Goal: Task Accomplishment & Management: Complete application form

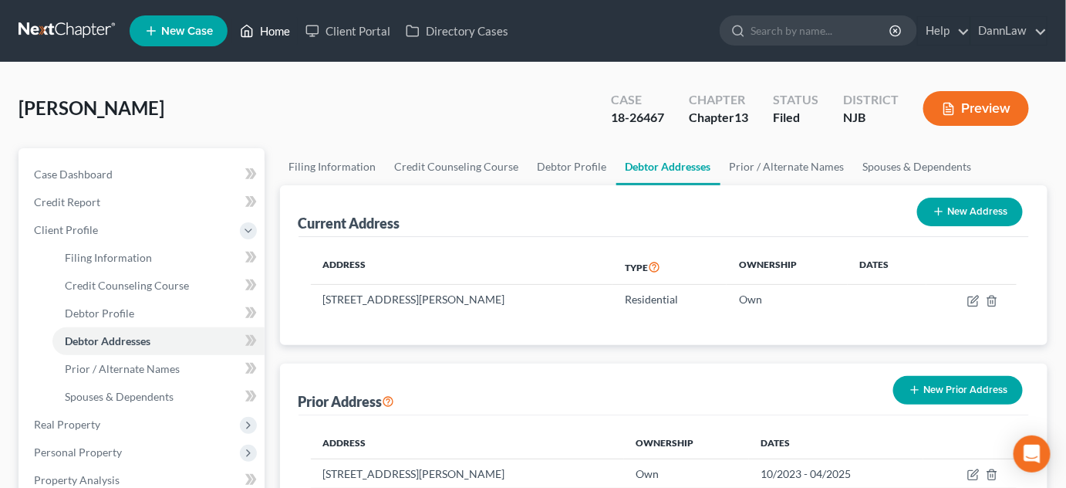
click at [283, 33] on link "Home" at bounding box center [265, 31] width 66 height 28
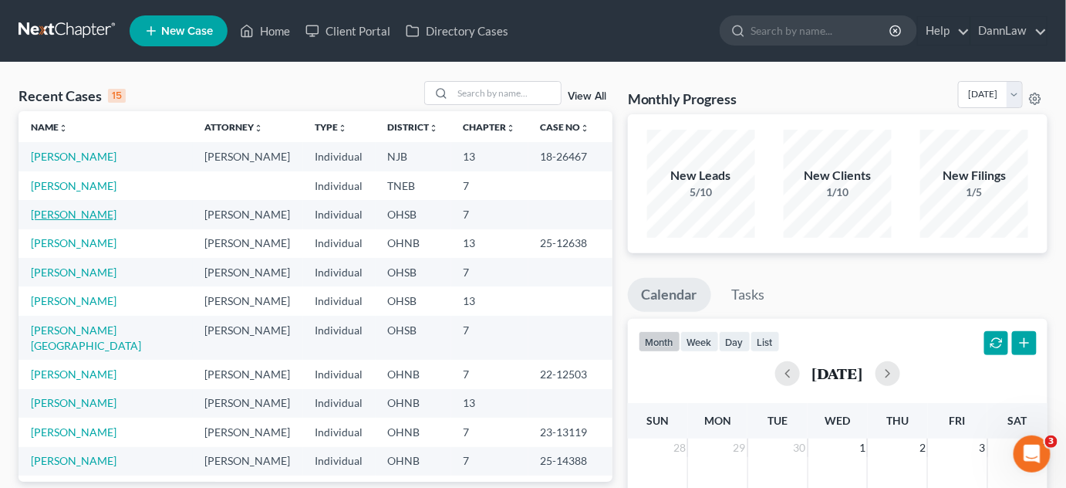
click at [80, 214] on link "[PERSON_NAME]" at bounding box center [74, 214] width 86 height 13
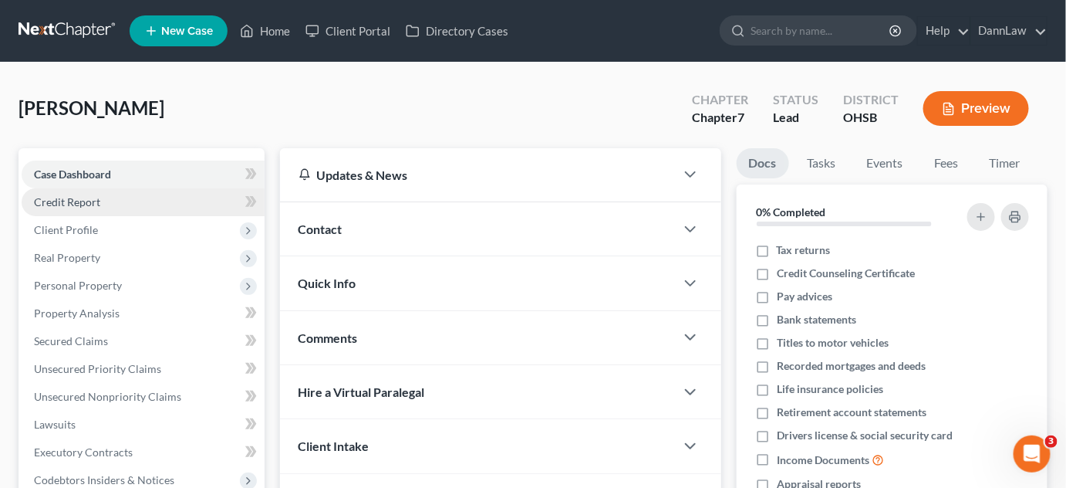
click at [76, 201] on span "Credit Report" at bounding box center [67, 201] width 66 height 13
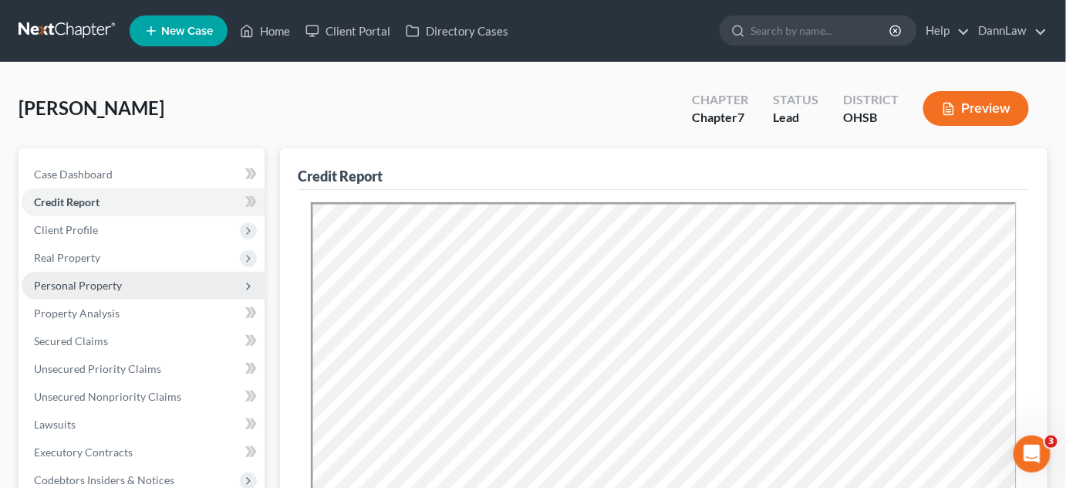
click at [84, 292] on span "Personal Property" at bounding box center [143, 286] width 243 height 28
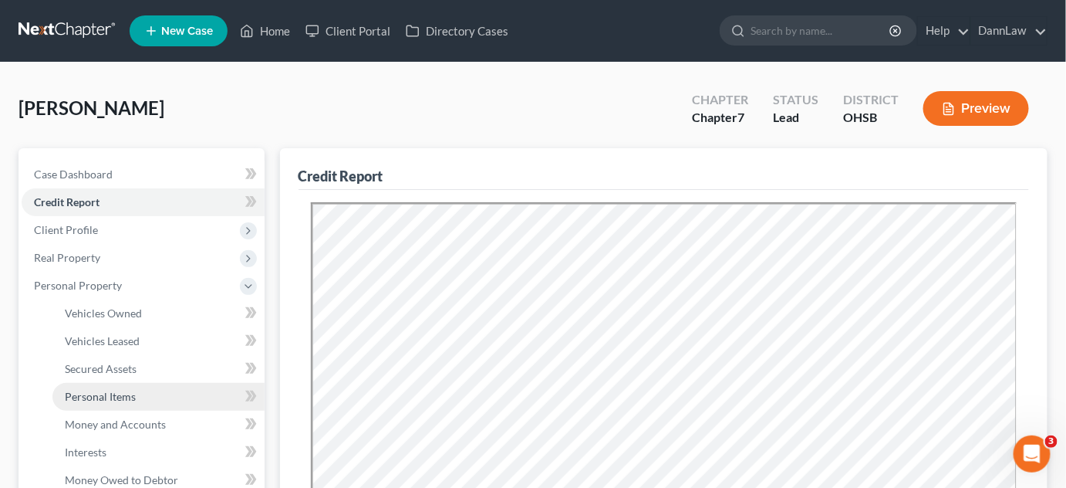
click at [124, 392] on span "Personal Items" at bounding box center [100, 396] width 71 height 13
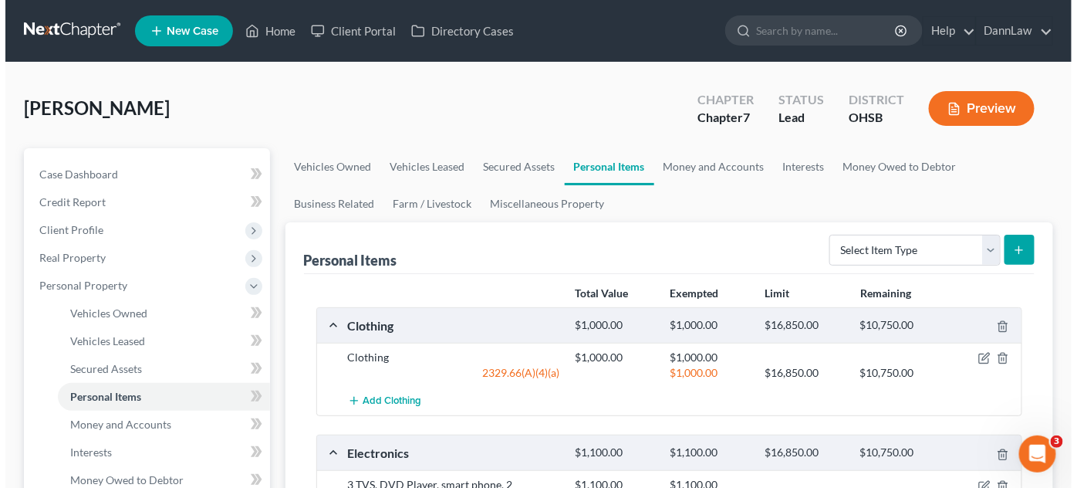
scroll to position [426, 0]
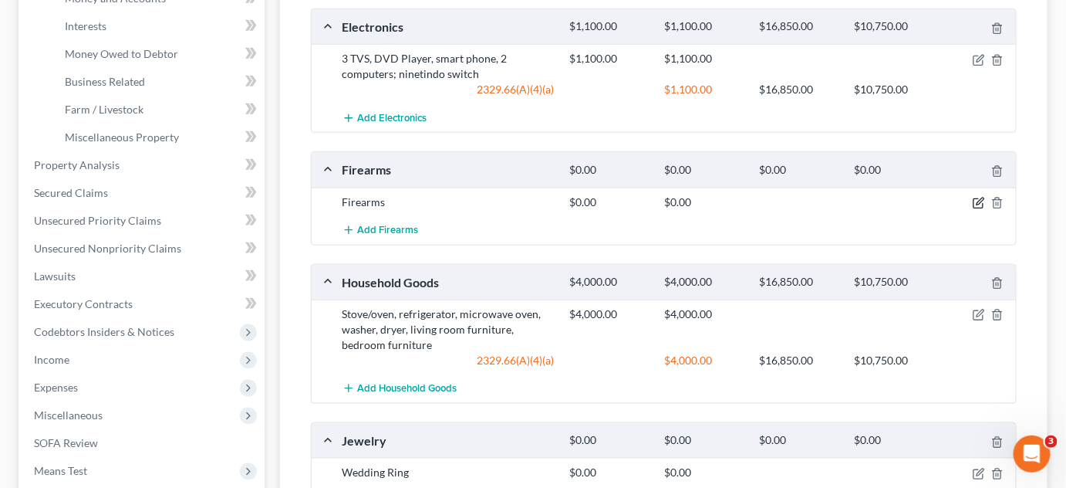
click at [980, 201] on icon "button" at bounding box center [980, 200] width 7 height 7
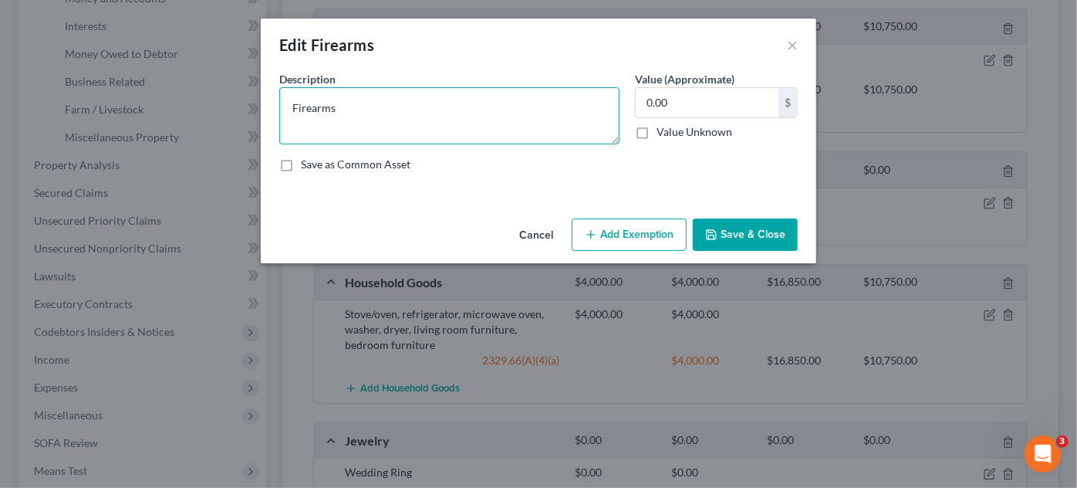
click at [388, 105] on textarea "Firearms" at bounding box center [449, 115] width 340 height 57
paste textarea "[EMAIL_ADDRESS][DOMAIN_NAME]"
type textarea "[EMAIL_ADDRESS][DOMAIN_NAME]"
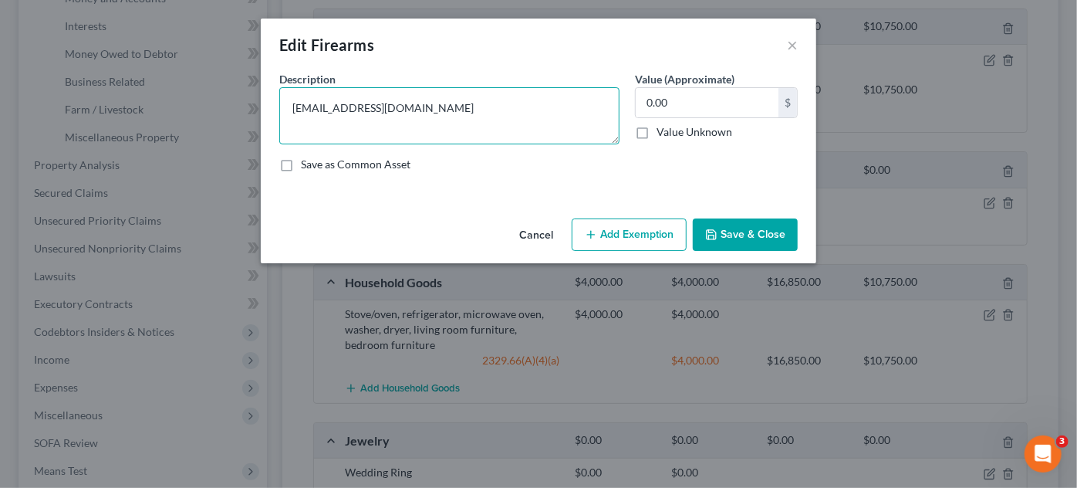
click at [353, 110] on textarea "[EMAIL_ADDRESS][DOMAIN_NAME]" at bounding box center [449, 115] width 340 height 57
click at [505, 117] on textarea at bounding box center [449, 115] width 340 height 57
paste textarea ", Springfield XD 9mm, Taurus Gx3 compact 9mm"
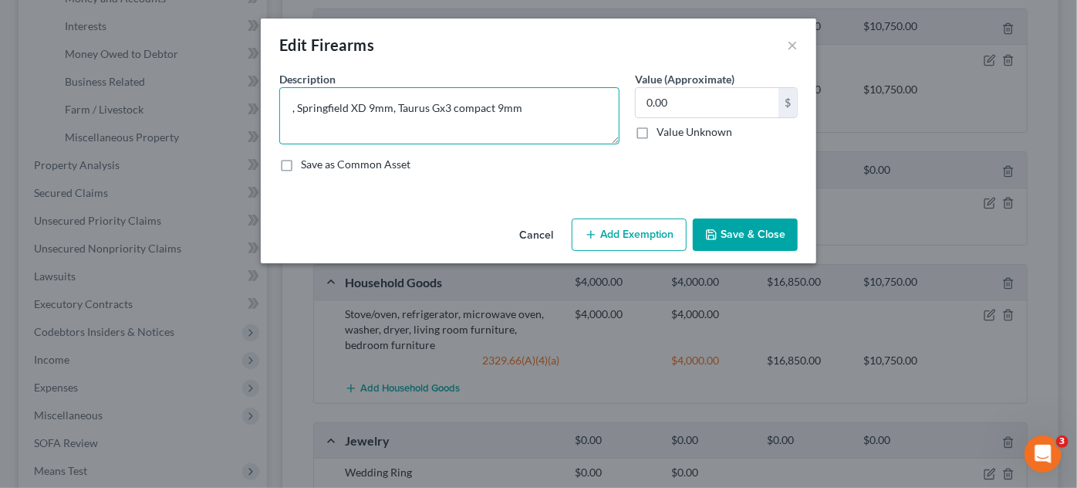
click at [298, 108] on textarea ", Springfield XD 9mm, Taurus Gx3 compact 9mm" at bounding box center [449, 115] width 340 height 57
click at [298, 108] on textarea "Springfield XD 9mm, Taurus Gx3 compact 9mm" at bounding box center [449, 115] width 340 height 57
click at [297, 107] on textarea "Springfield XD 9mm, Taurus Gx3 compact 9mm" at bounding box center [449, 115] width 340 height 57
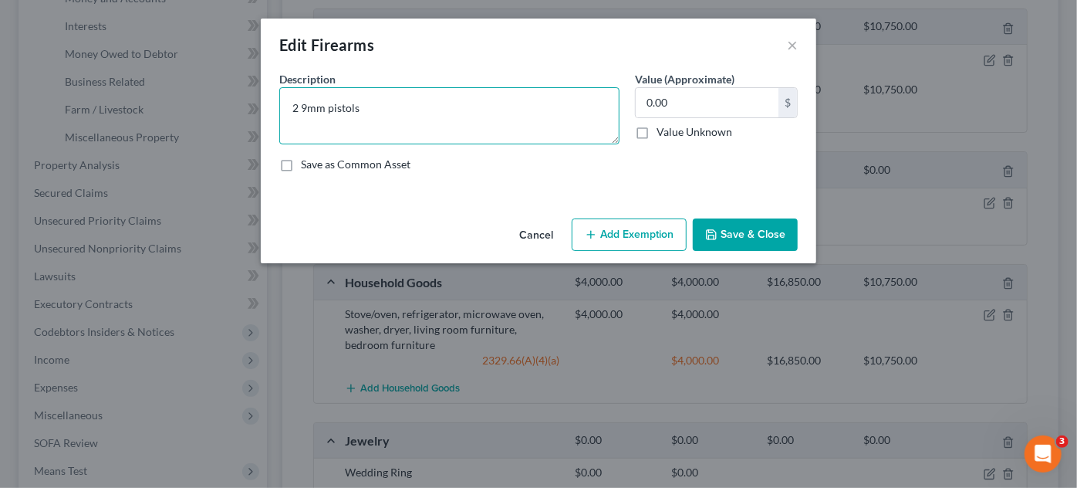
type textarea "2 9mm pistols"
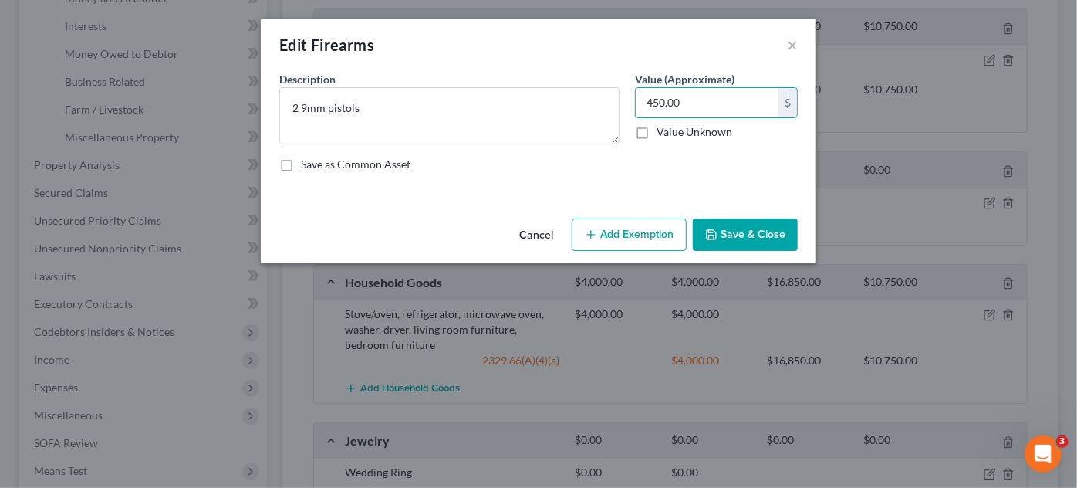
type input "450.00"
click at [605, 237] on button "Add Exemption" at bounding box center [629, 234] width 115 height 32
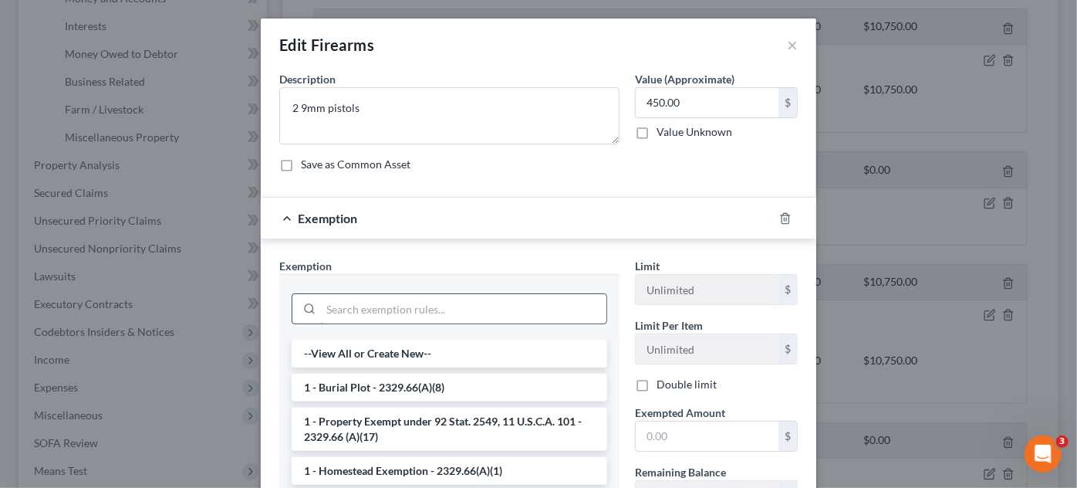
click at [461, 311] on input "search" at bounding box center [463, 308] width 285 height 29
click at [474, 312] on input "search" at bounding box center [463, 308] width 285 height 29
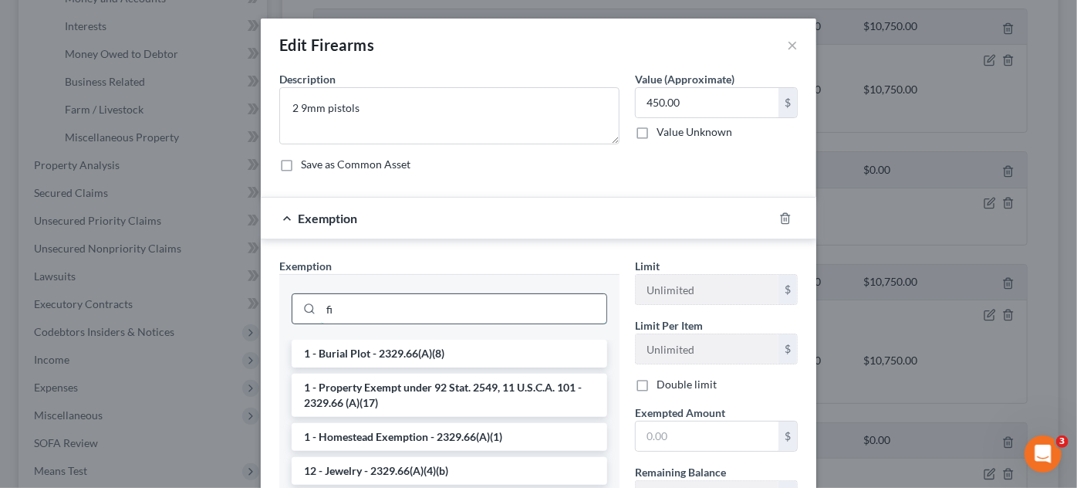
type input "f"
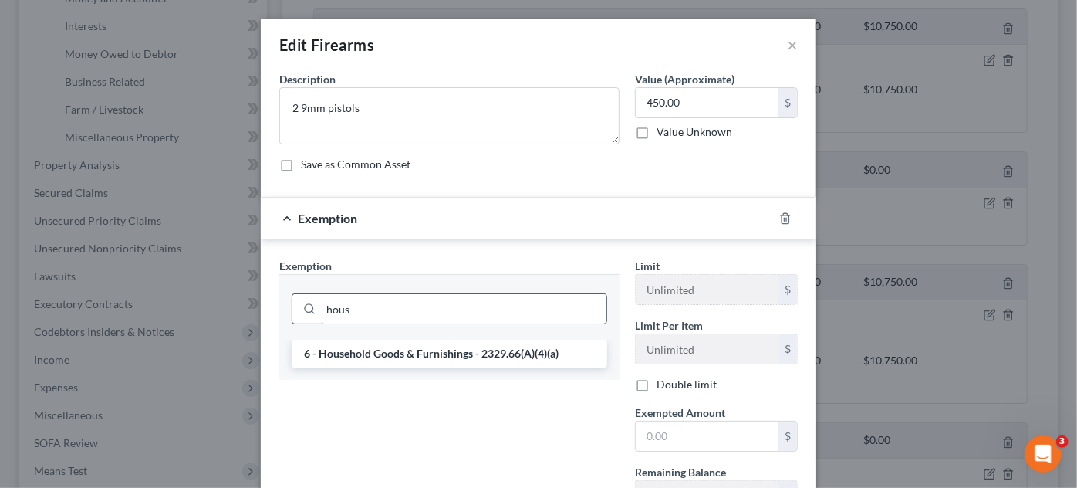
type input "hous"
type input "450"
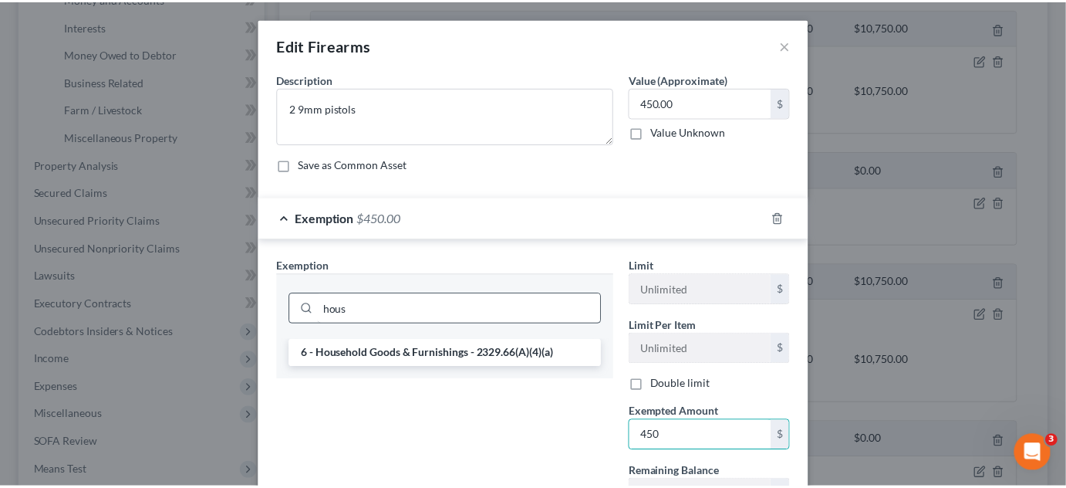
scroll to position [130, 0]
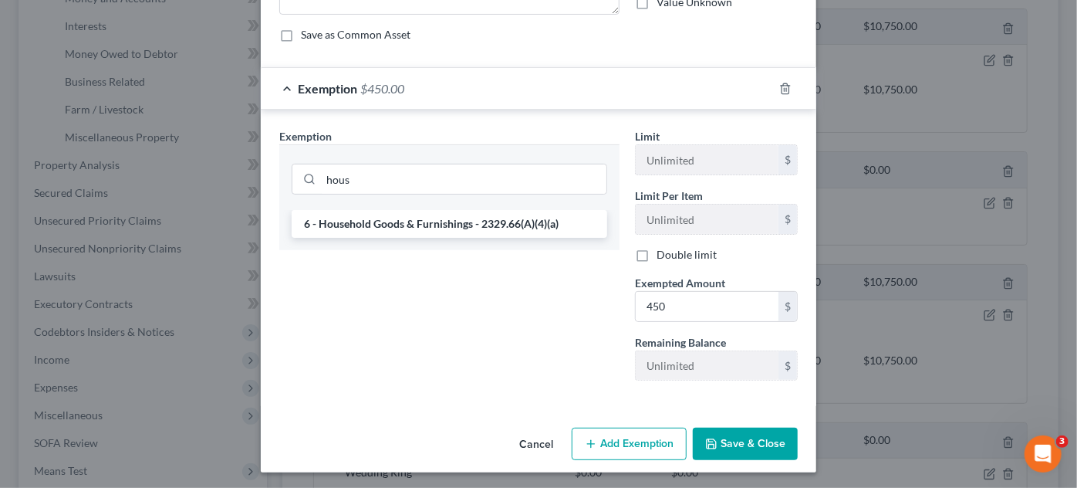
click at [778, 441] on button "Save & Close" at bounding box center [745, 443] width 105 height 32
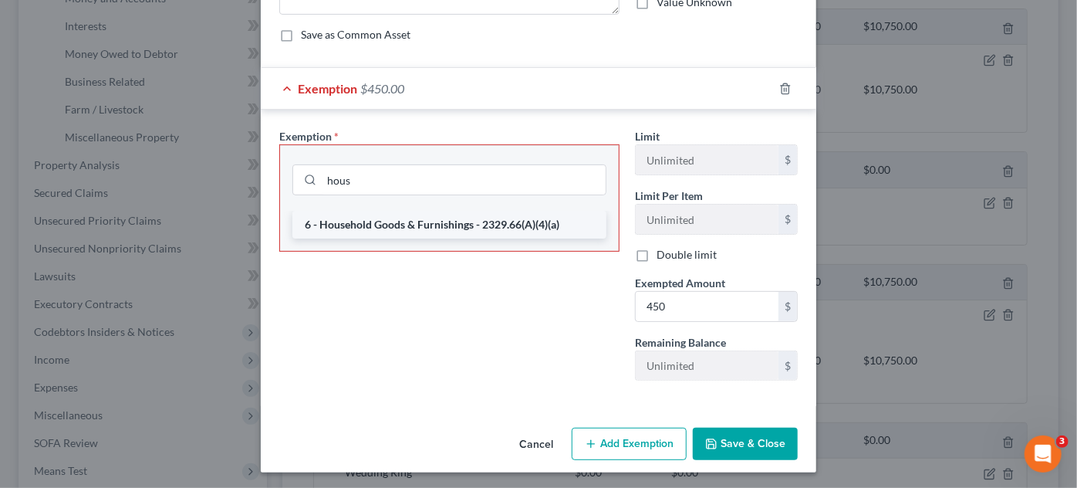
click at [491, 218] on li "6 - Household Goods & Furnishings - 2329.66(A)(4)(a)" at bounding box center [449, 225] width 314 height 28
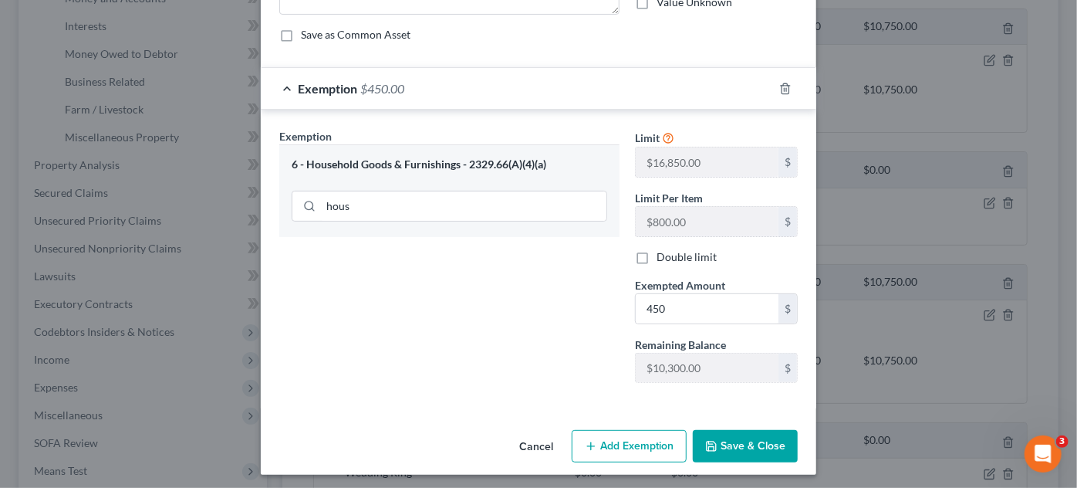
click at [744, 440] on button "Save & Close" at bounding box center [745, 446] width 105 height 32
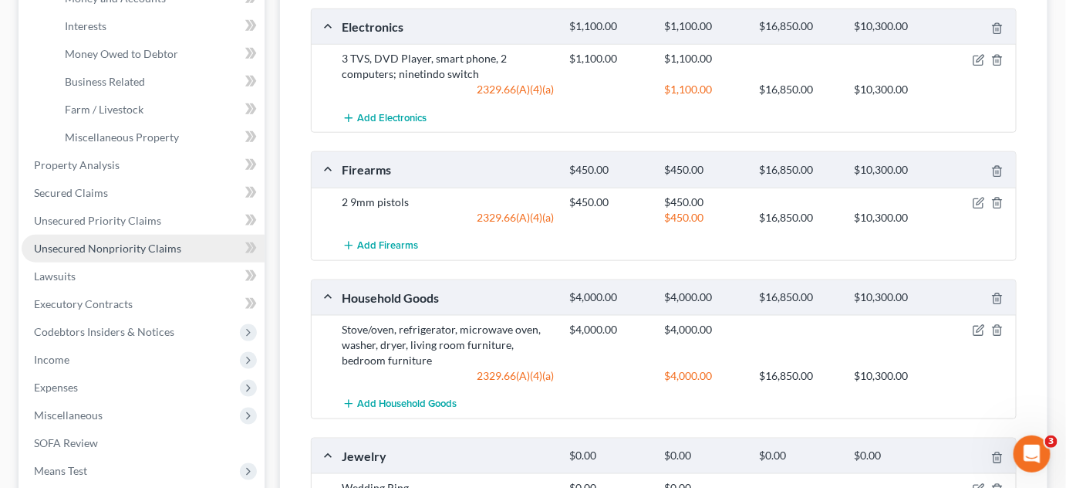
click at [167, 250] on span "Unsecured Nonpriority Claims" at bounding box center [107, 247] width 147 height 13
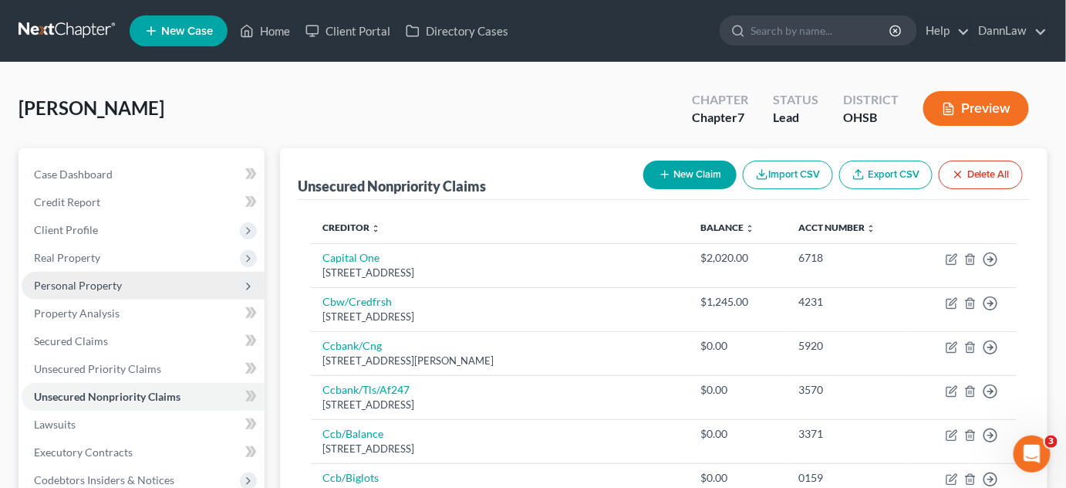
click at [100, 284] on span "Personal Property" at bounding box center [78, 284] width 88 height 13
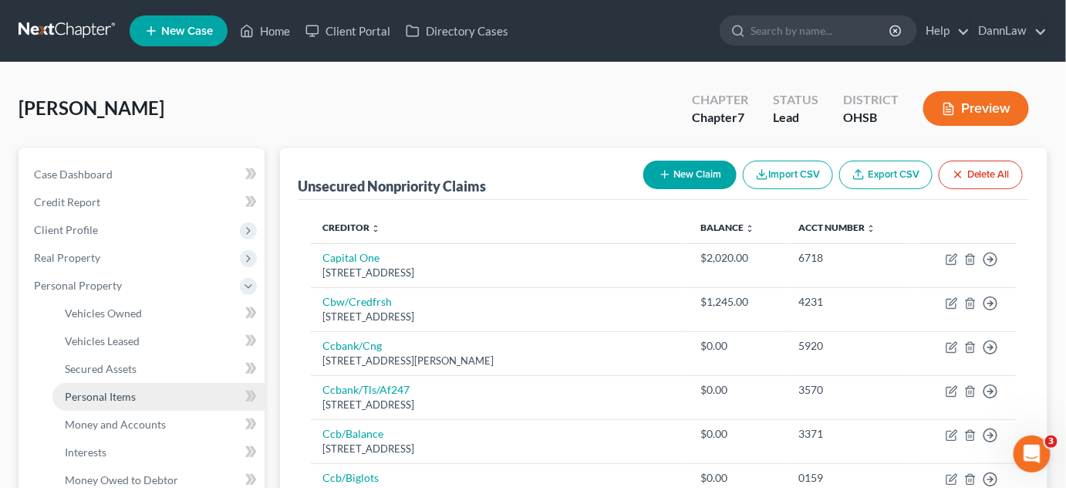
click at [114, 408] on link "Personal Items" at bounding box center [158, 397] width 212 height 28
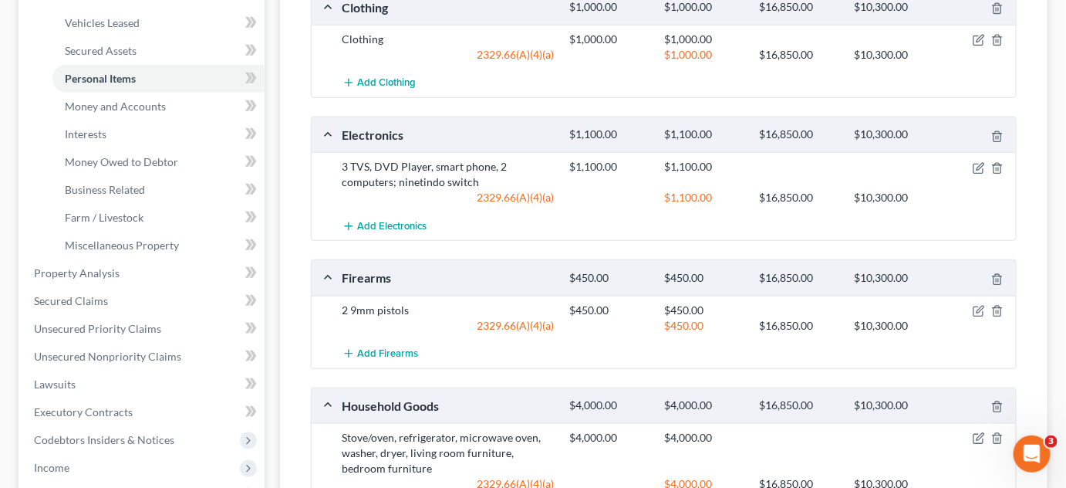
scroll to position [319, 0]
click at [997, 303] on icon "button" at bounding box center [997, 309] width 12 height 12
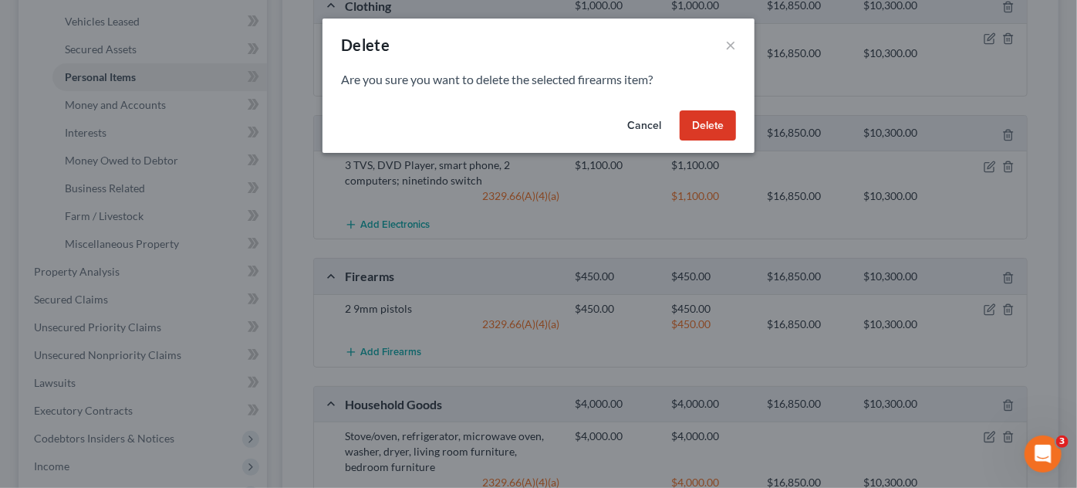
click at [653, 116] on button "Cancel" at bounding box center [644, 125] width 59 height 31
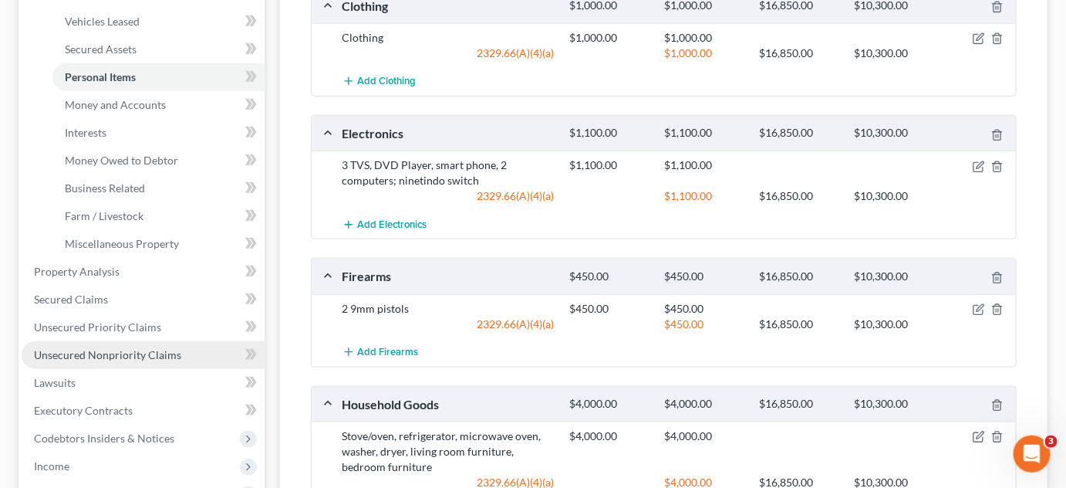
click at [121, 356] on span "Unsecured Nonpriority Claims" at bounding box center [107, 354] width 147 height 13
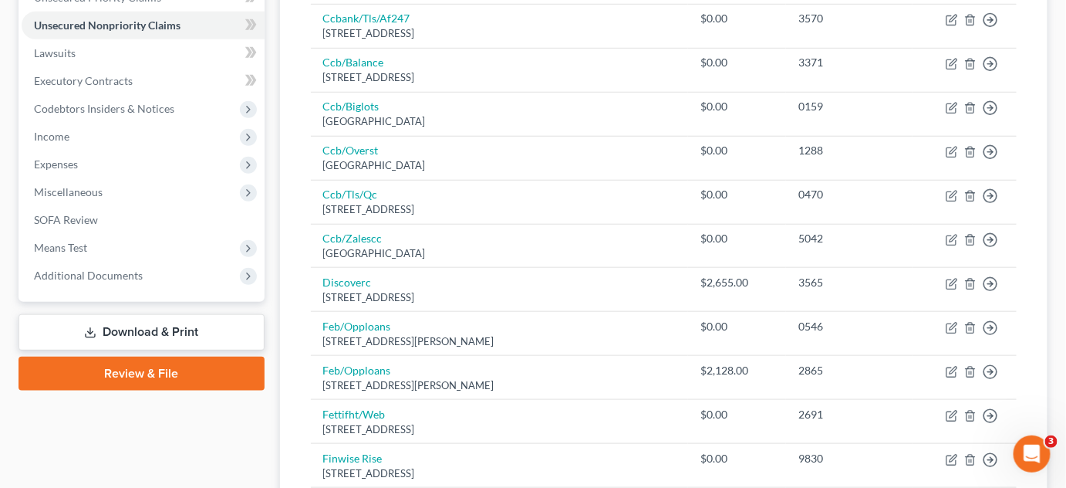
scroll to position [373, 0]
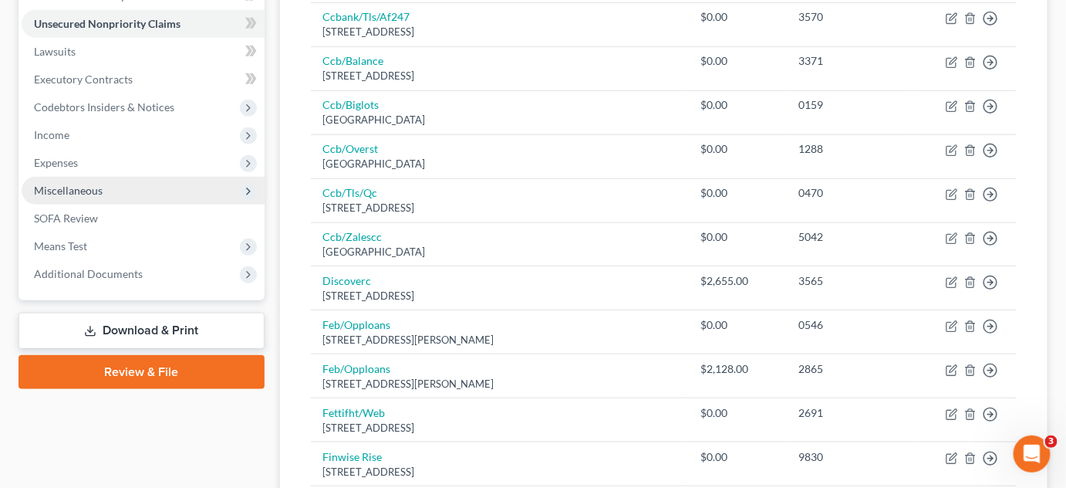
click at [99, 194] on span "Miscellaneous" at bounding box center [68, 190] width 69 height 13
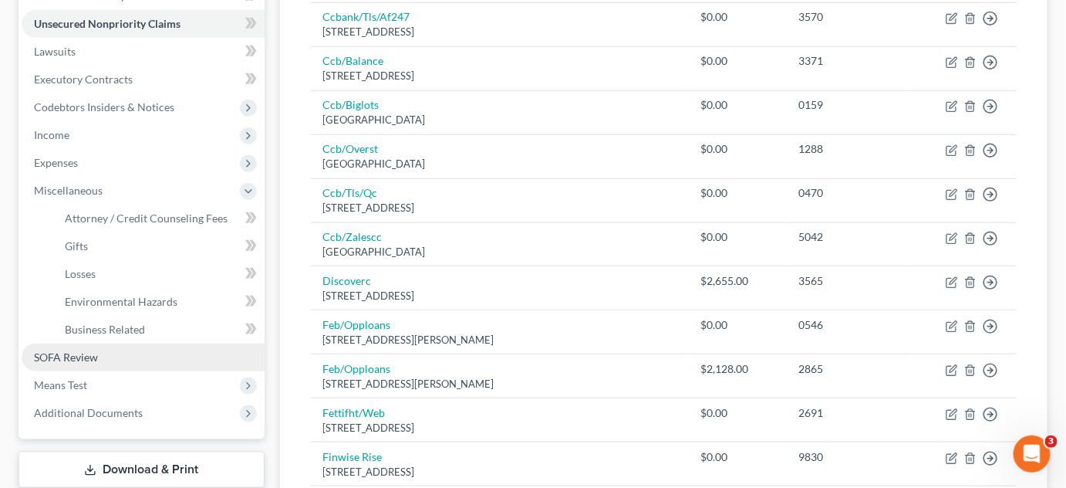
click at [88, 362] on span "SOFA Review" at bounding box center [66, 356] width 64 height 13
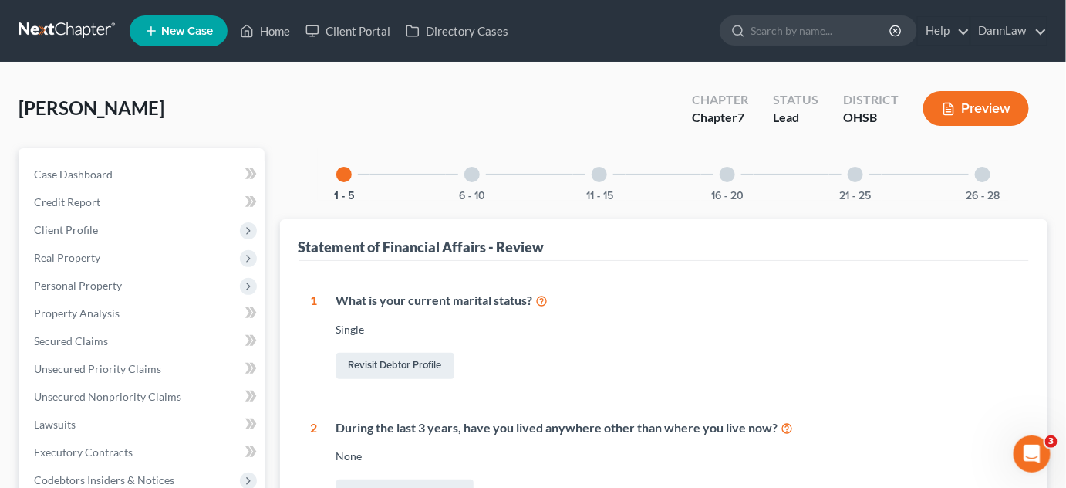
click at [475, 181] on div "6 - 10" at bounding box center [472, 174] width 52 height 52
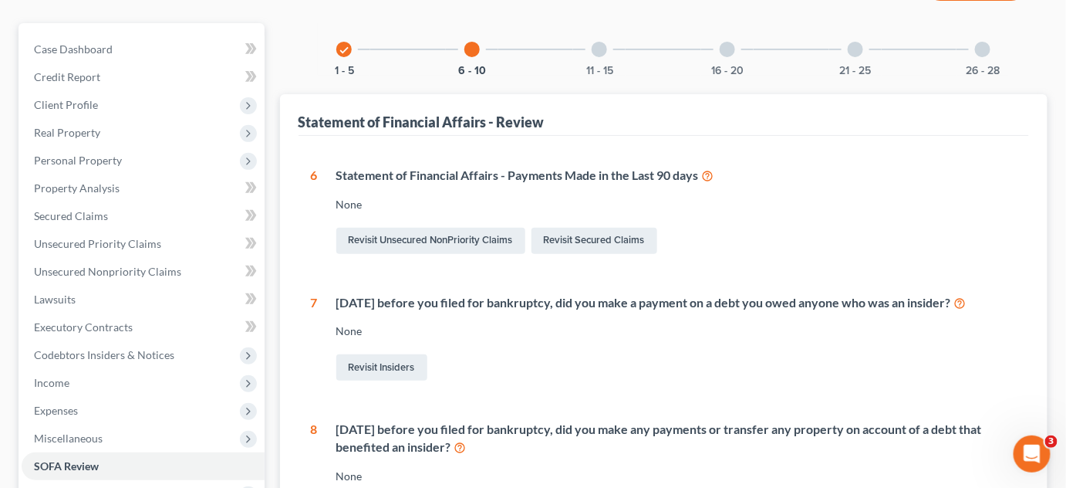
scroll to position [123, 0]
click at [602, 49] on div at bounding box center [599, 50] width 15 height 15
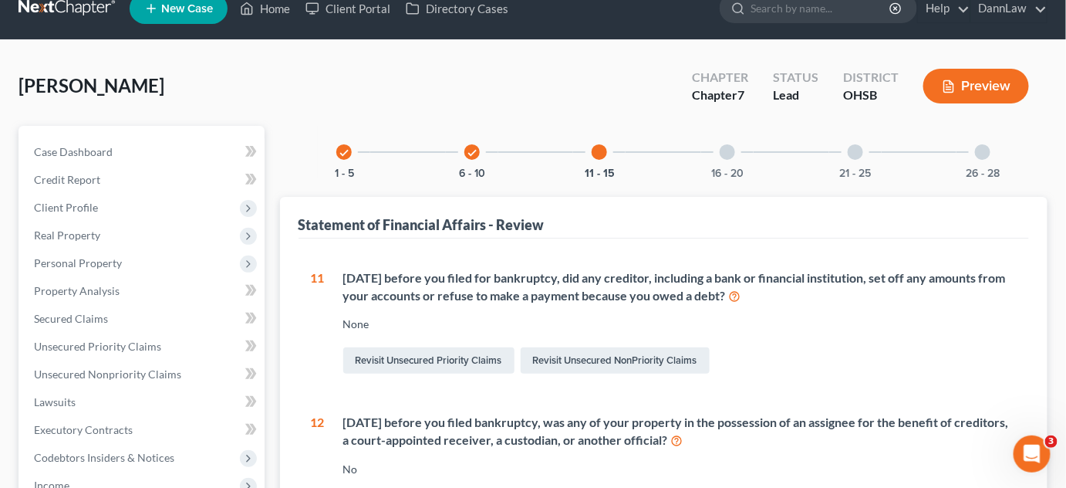
scroll to position [19, 0]
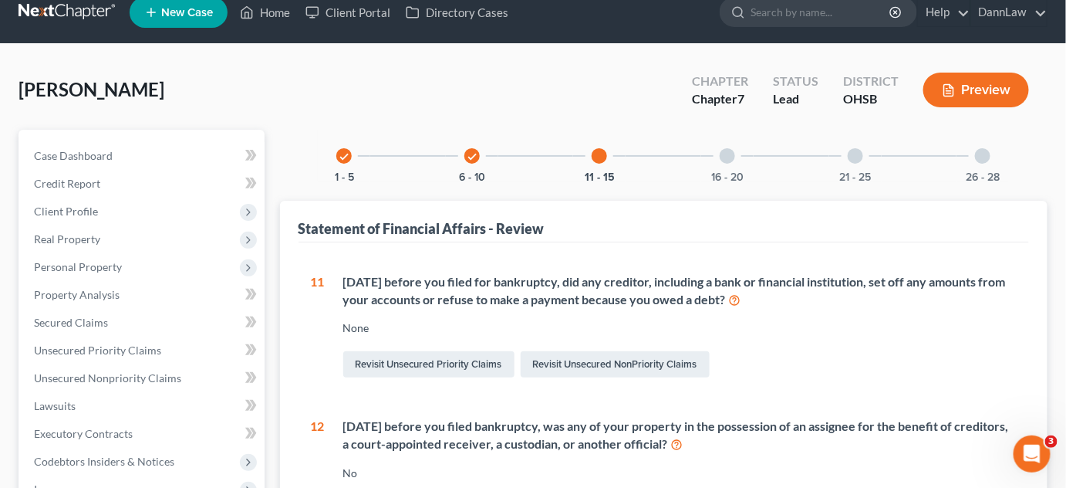
click at [737, 154] on div "16 - 20" at bounding box center [727, 156] width 52 height 52
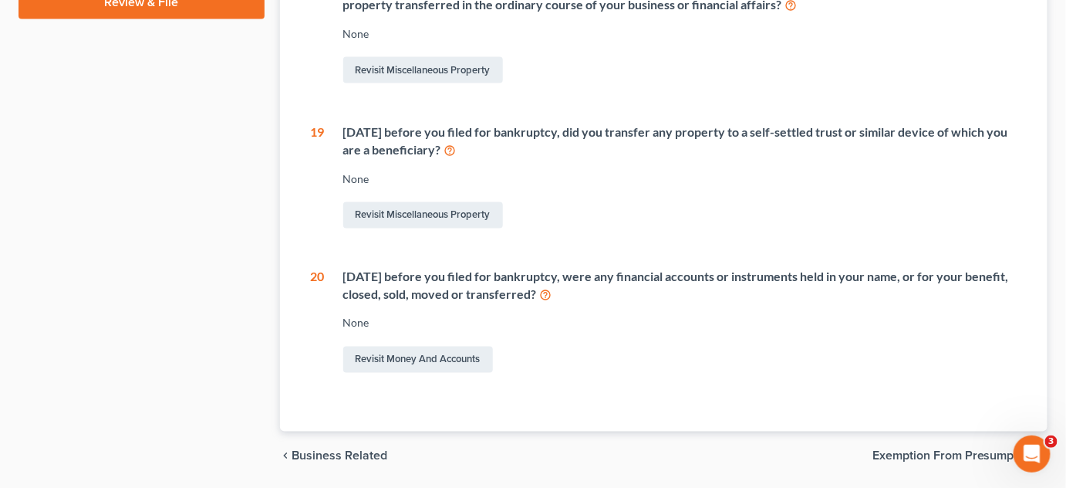
scroll to position [748, 0]
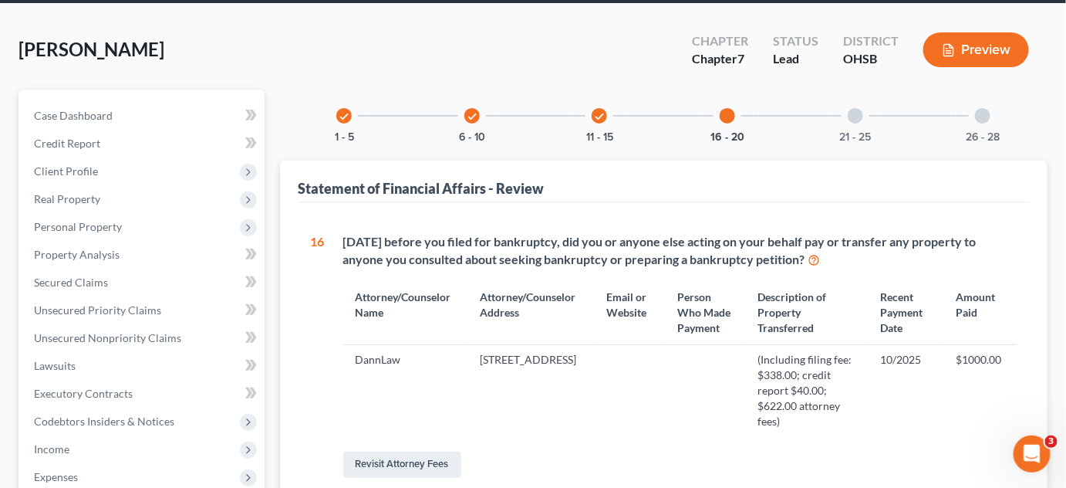
scroll to position [0, 0]
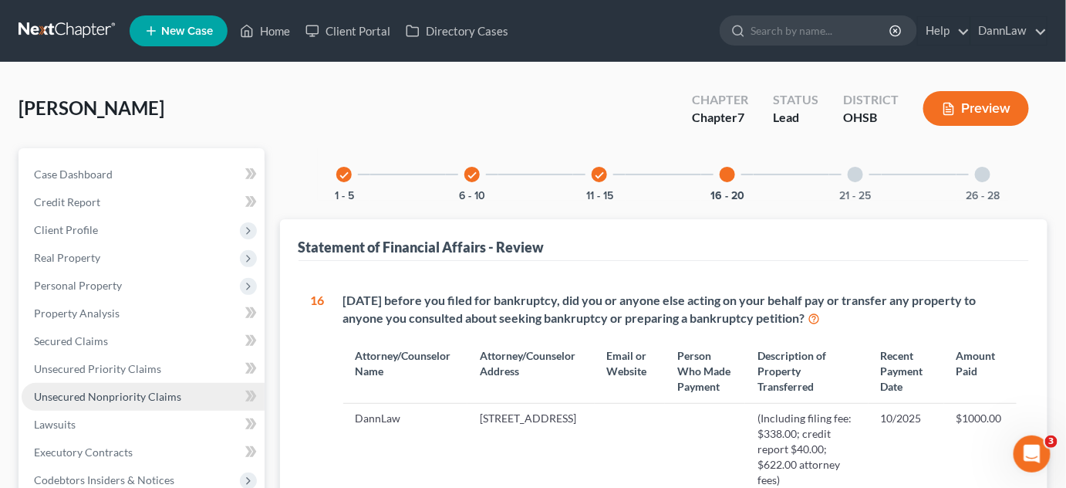
click at [136, 392] on span "Unsecured Nonpriority Claims" at bounding box center [107, 396] width 147 height 13
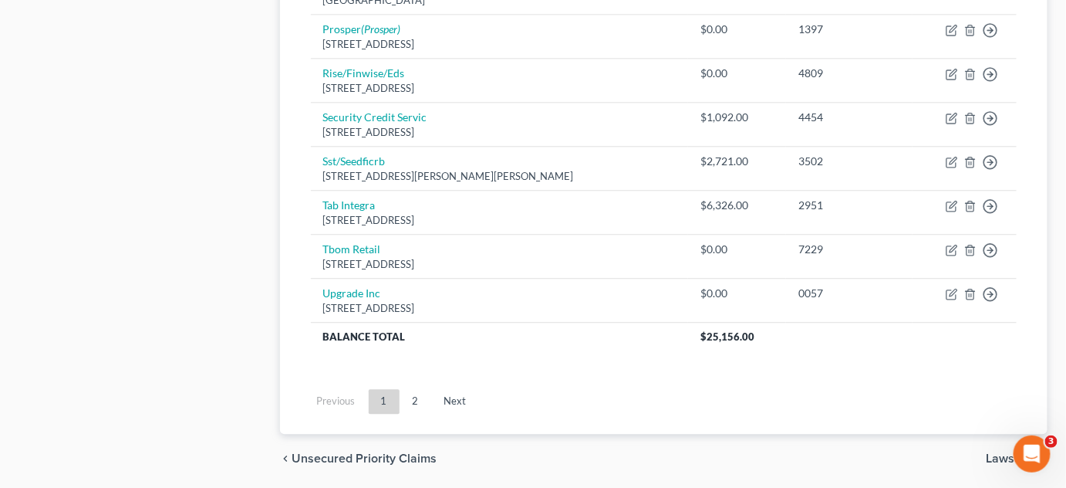
scroll to position [1244, 0]
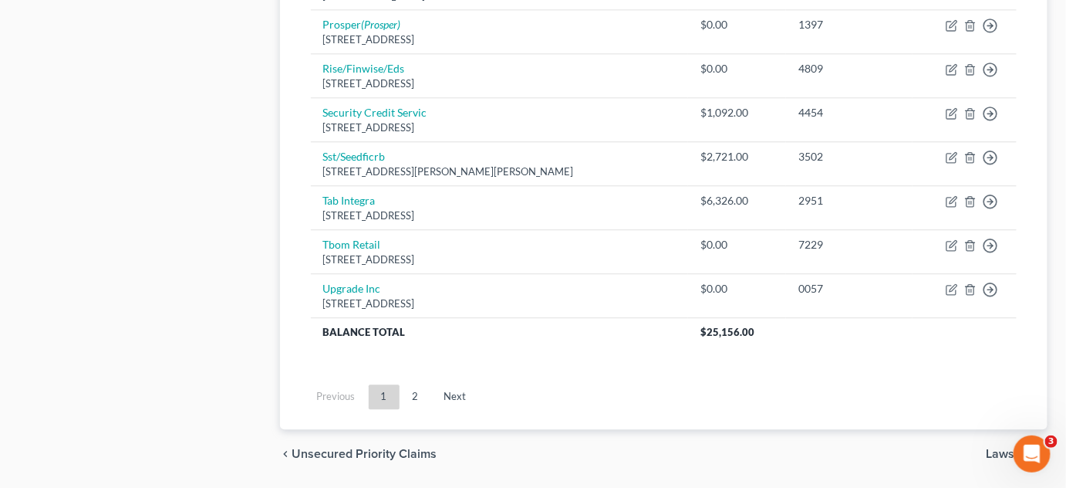
click at [414, 391] on link "2" at bounding box center [415, 396] width 31 height 25
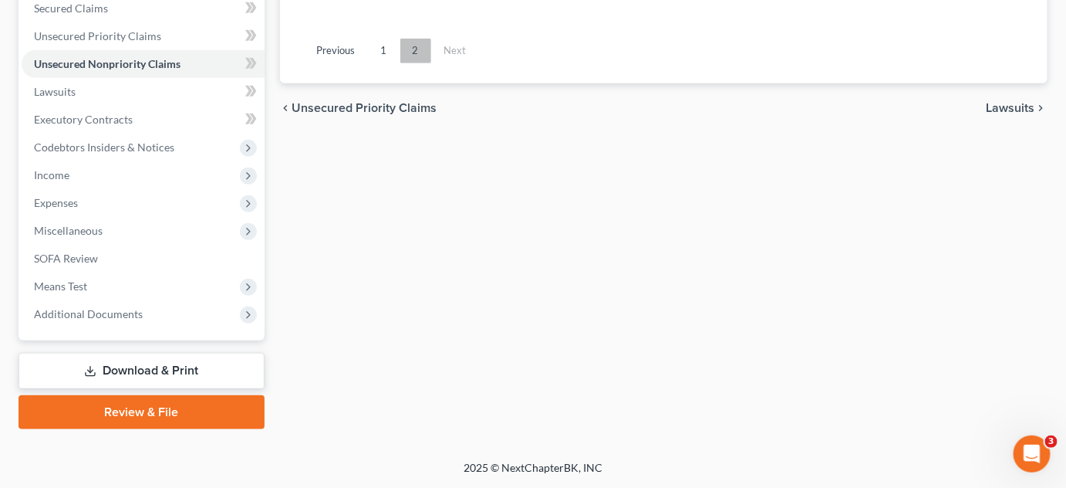
scroll to position [331, 0]
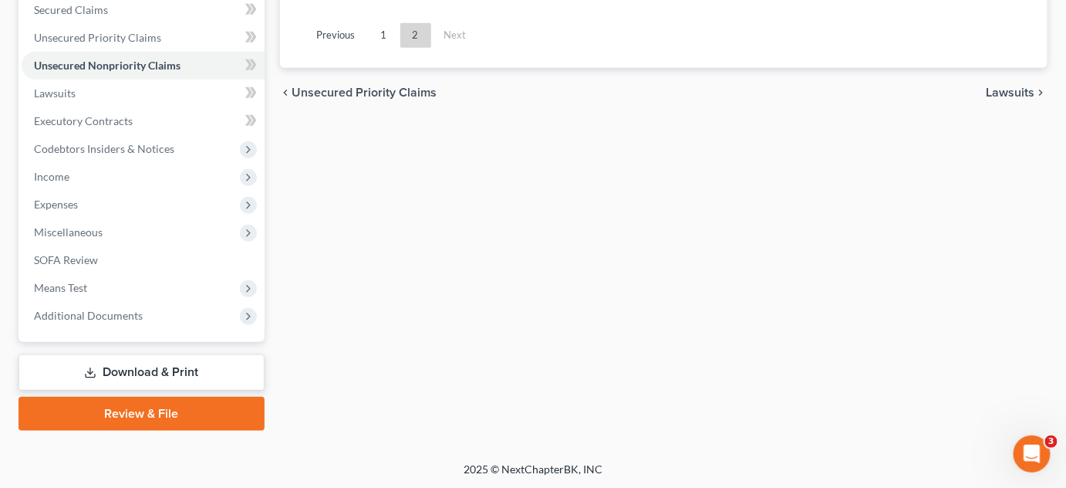
drag, startPoint x: 1065, startPoint y: 314, endPoint x: 1074, endPoint y: 155, distance: 159.1
click at [1066, 155] on html "Home New Case Client Portal Directory Cases DannLaw [PERSON_NAME][EMAIL_ADDRESS…" at bounding box center [533, 79] width 1066 height 820
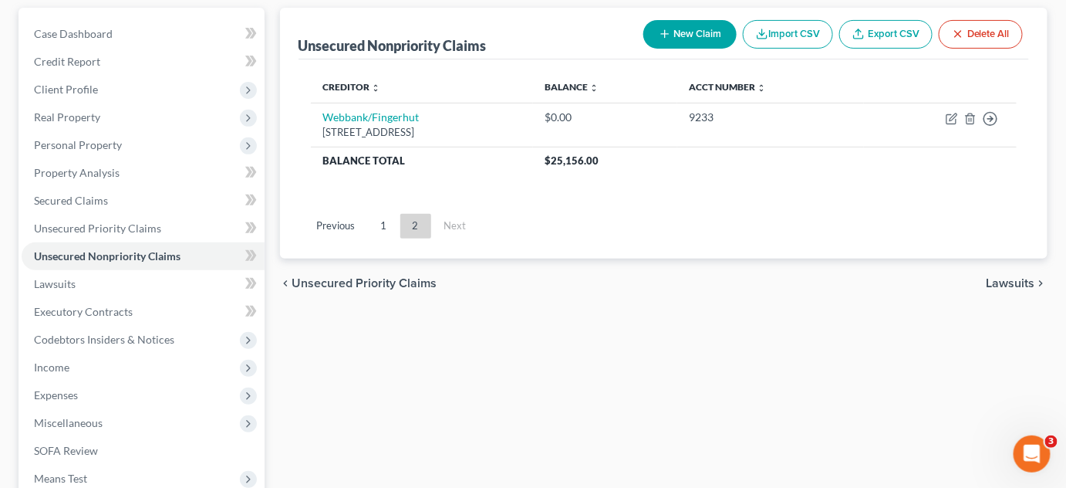
scroll to position [141, 0]
click at [689, 14] on div "New Claim Import CSV Export CSV Delete All" at bounding box center [833, 33] width 392 height 41
click at [691, 29] on button "New Claim" at bounding box center [689, 33] width 93 height 29
select select "0"
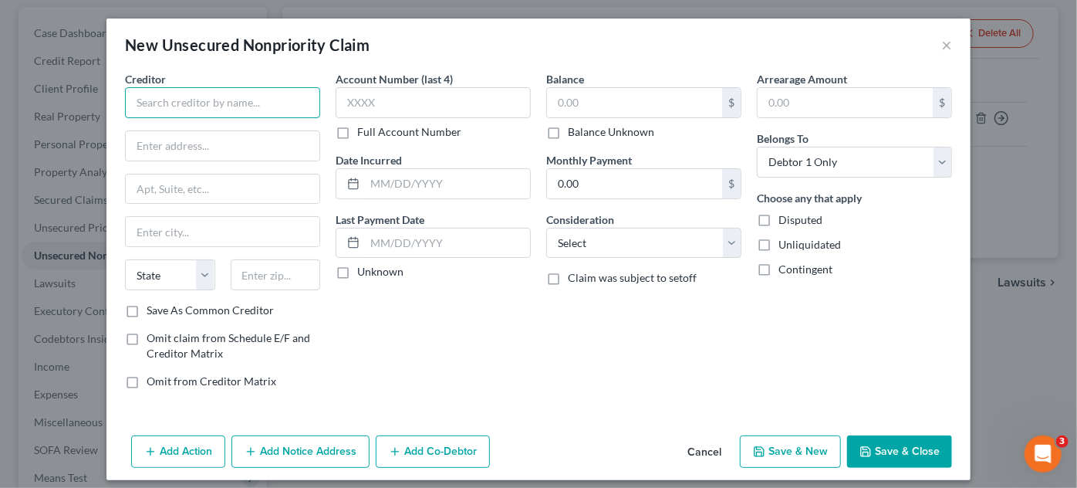
click at [216, 93] on input "text" at bounding box center [222, 102] width 195 height 31
type input "K"
type input "[PERSON_NAME] & [PERSON_NAME]"
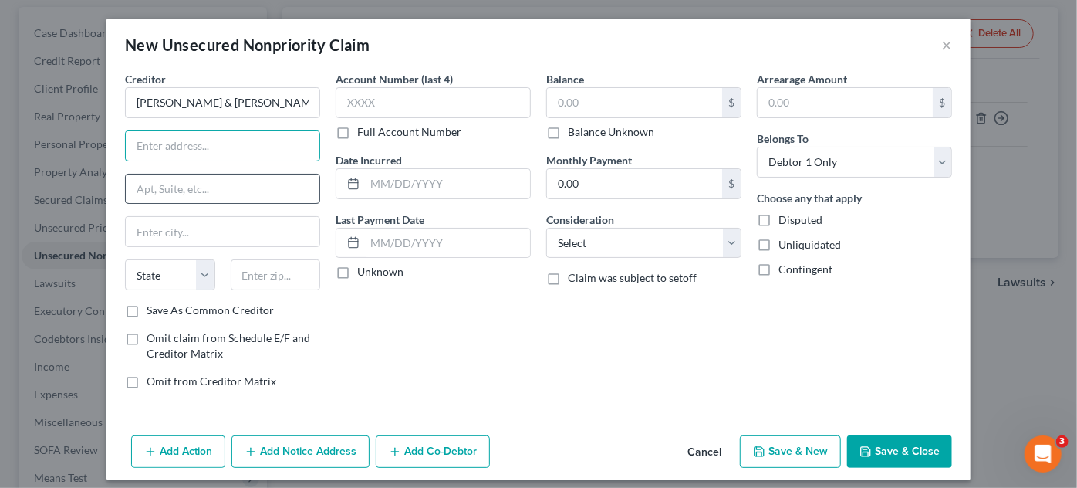
paste input "[STREET_ADDRESS]"
type input "[STREET_ADDRESS]"
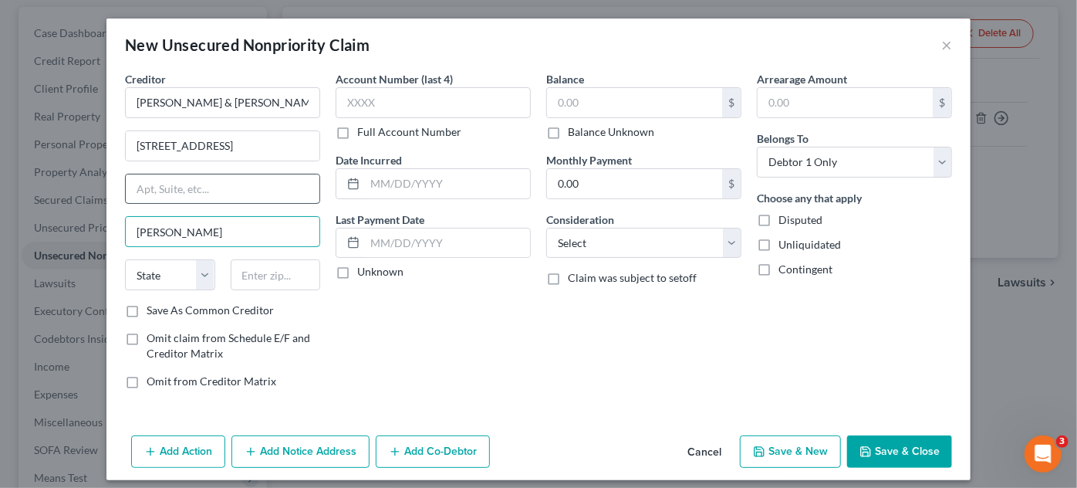
type input "[PERSON_NAME]"
select select "36"
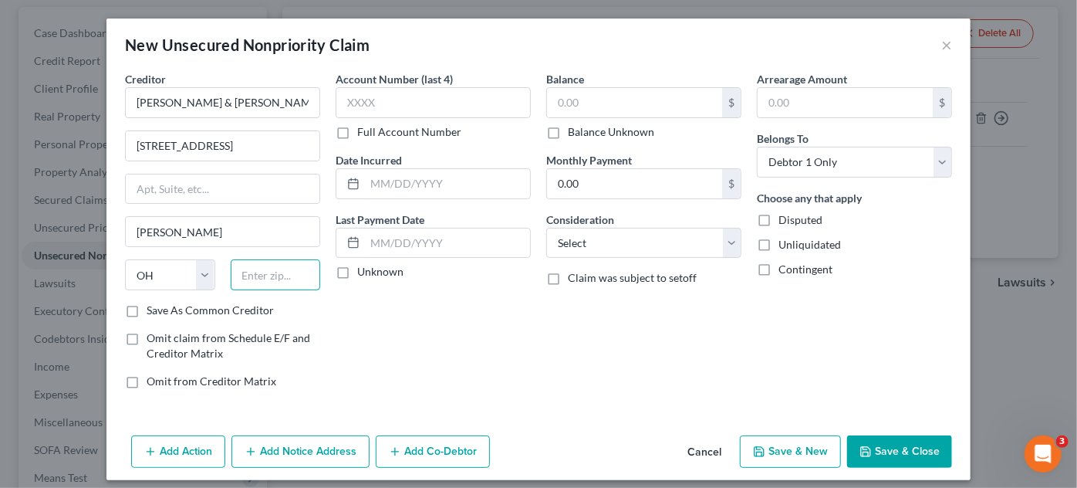
paste input "45030"
type input "45030"
click at [390, 187] on input "text" at bounding box center [447, 183] width 165 height 29
type input "2025"
click at [618, 100] on input "text" at bounding box center [634, 102] width 175 height 29
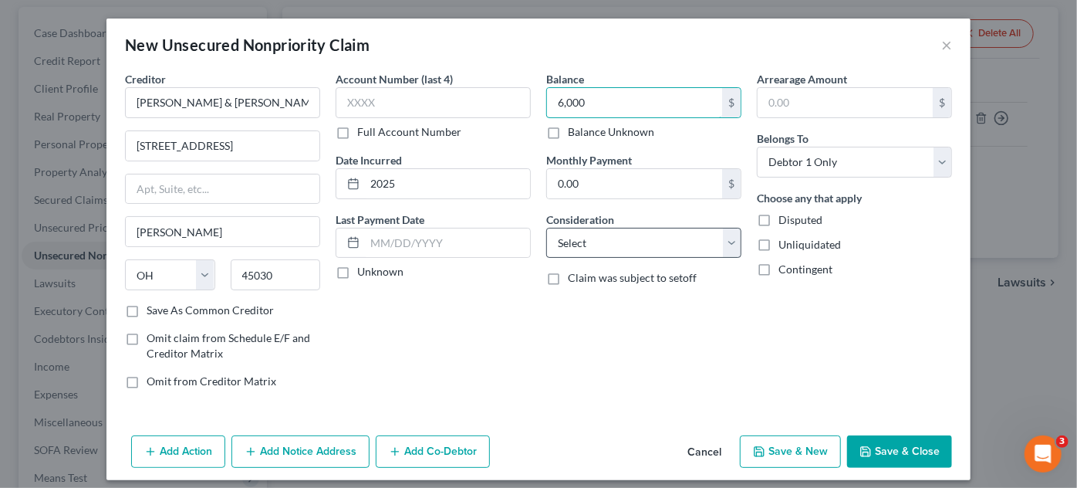
type input "6,000"
click at [729, 238] on select "Select Cable / Satellite Services Collection Agency Credit Card Debt Debt Couns…" at bounding box center [643, 243] width 195 height 31
select select "10"
click at [546, 228] on select "Select Cable / Satellite Services Collection Agency Credit Card Debt Debt Couns…" at bounding box center [643, 243] width 195 height 31
click at [893, 464] on button "Save & Close" at bounding box center [899, 451] width 105 height 32
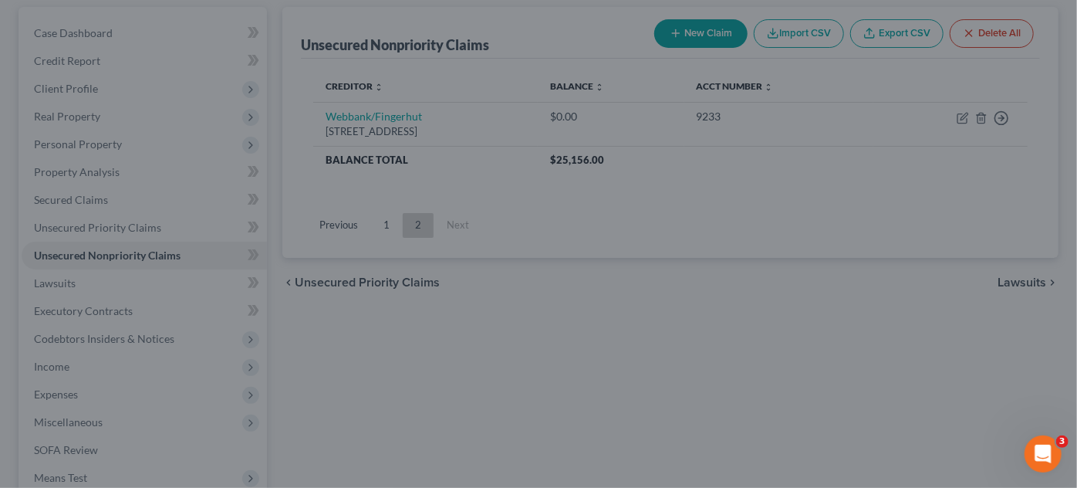
type input "6,000.00"
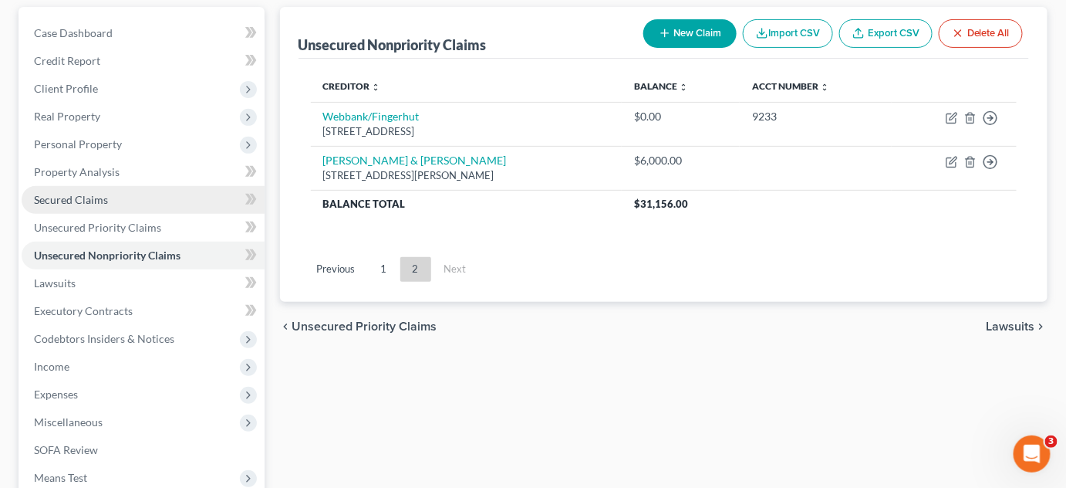
click at [163, 201] on link "Secured Claims" at bounding box center [143, 200] width 243 height 28
